Goal: Task Accomplishment & Management: Manage account settings

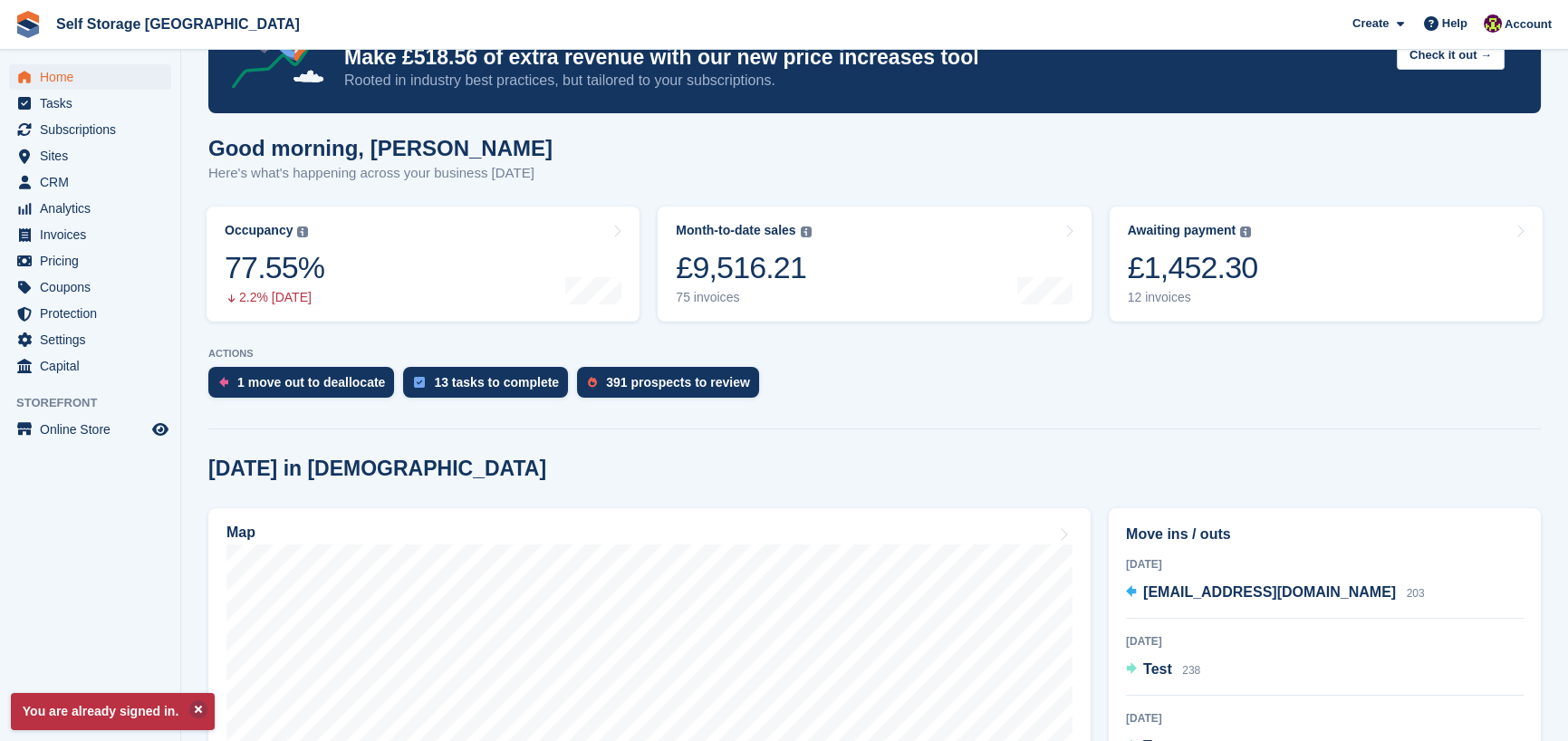
scroll to position [272, 0]
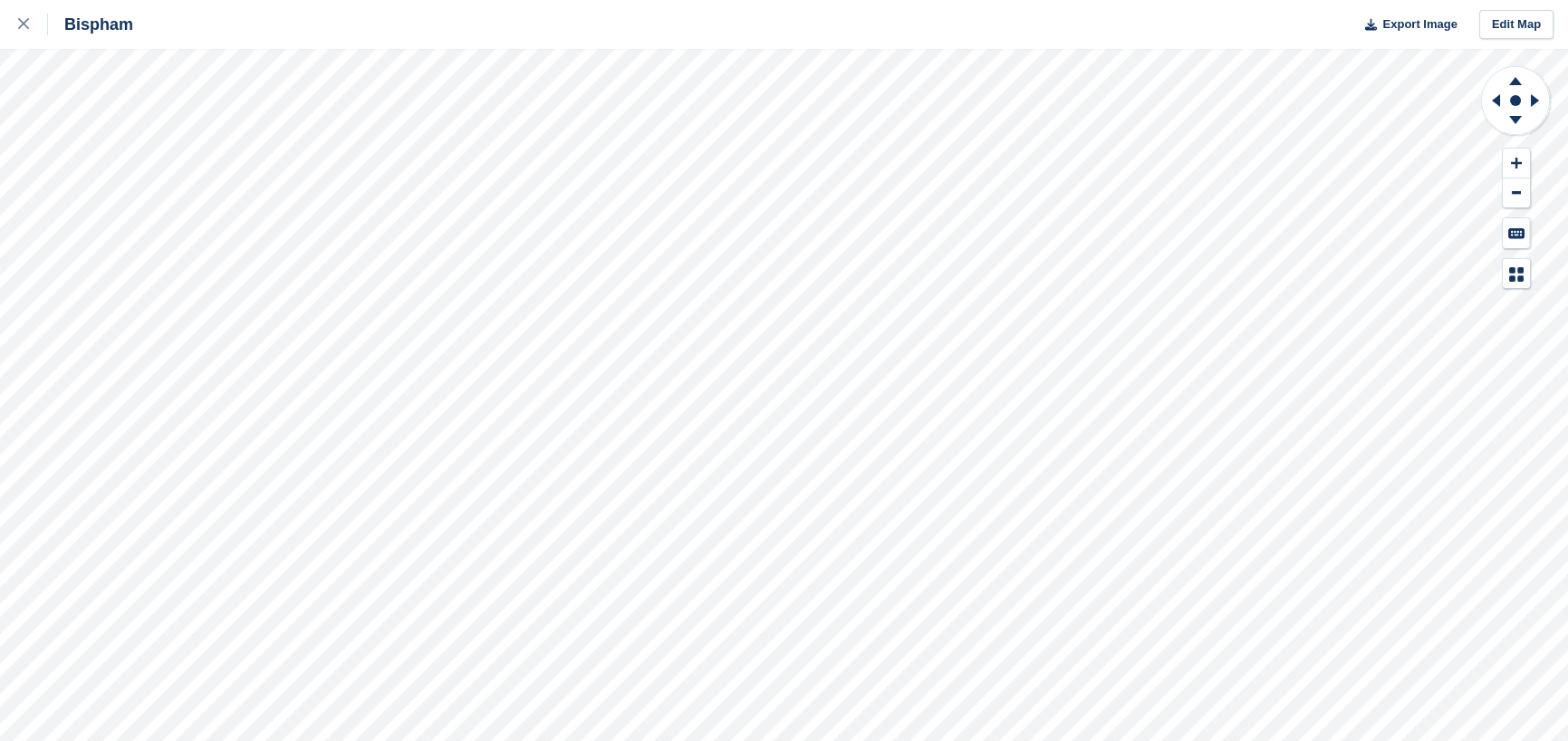
click at [203, 265] on div "Bispham Export Image Edit Map" at bounding box center [784, 370] width 1568 height 741
click at [211, 256] on div "Bispham Export Image Edit Map" at bounding box center [784, 370] width 1568 height 741
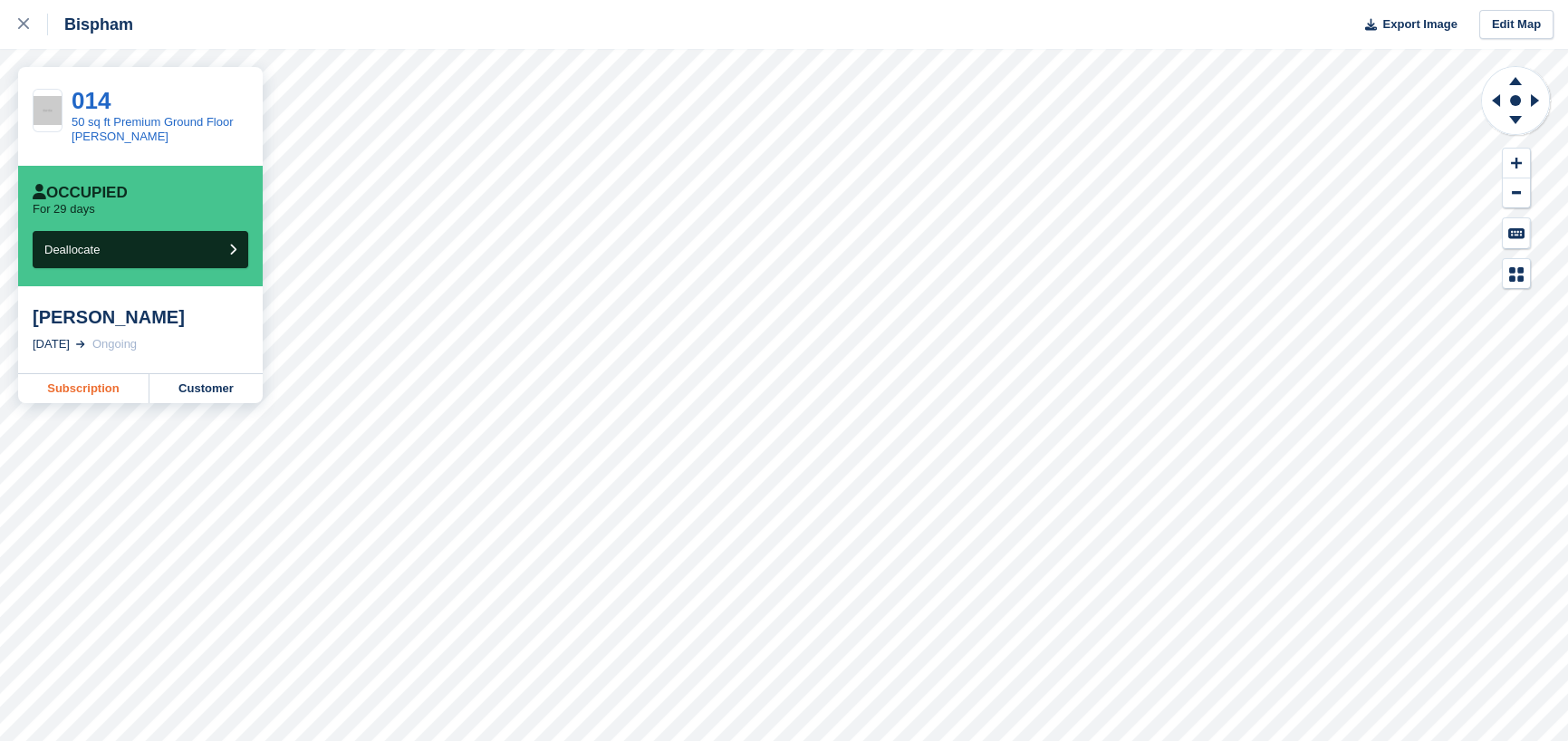
click at [98, 396] on link "Subscription" at bounding box center [84, 389] width 132 height 29
